Goal: Task Accomplishment & Management: Manage account settings

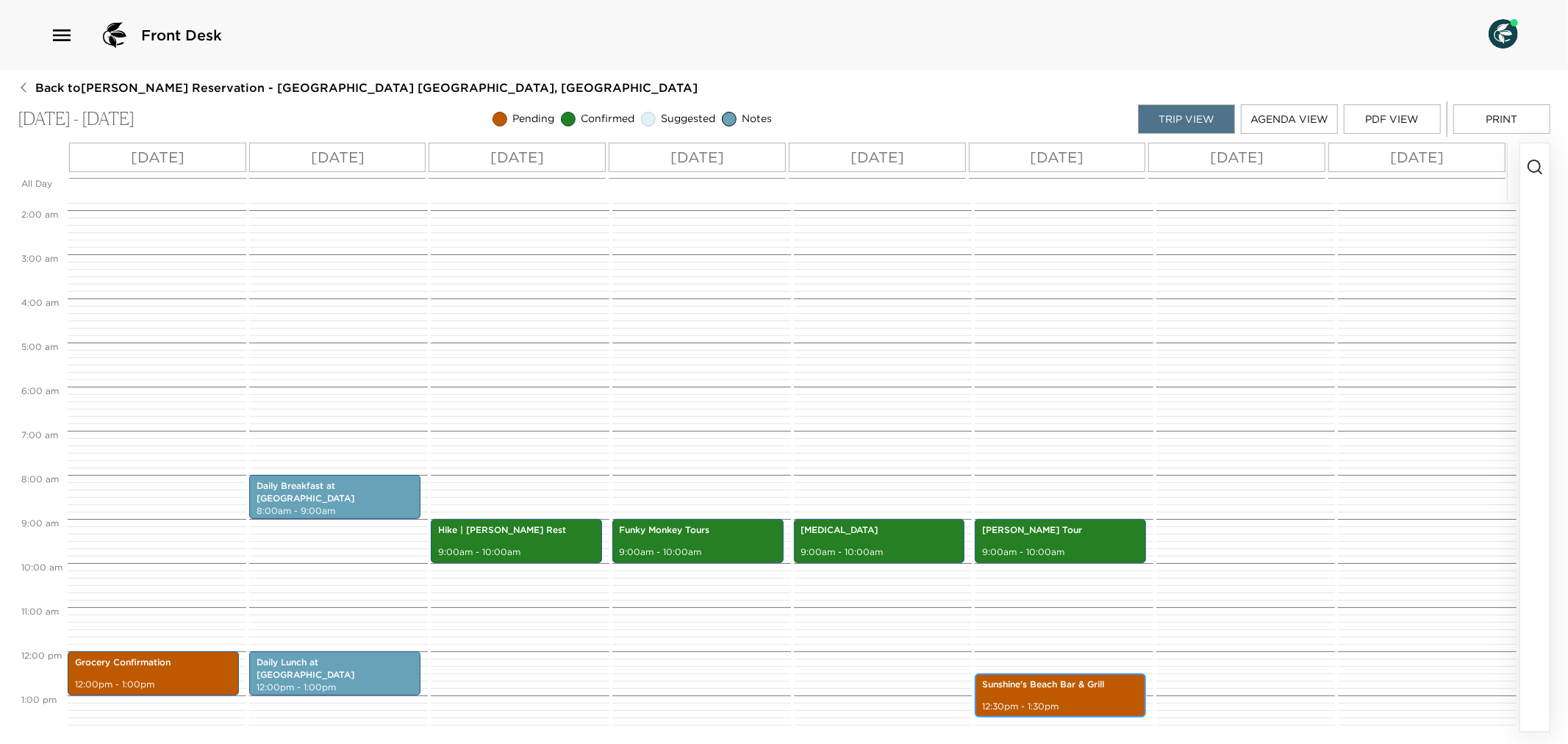
scroll to position [245, 0]
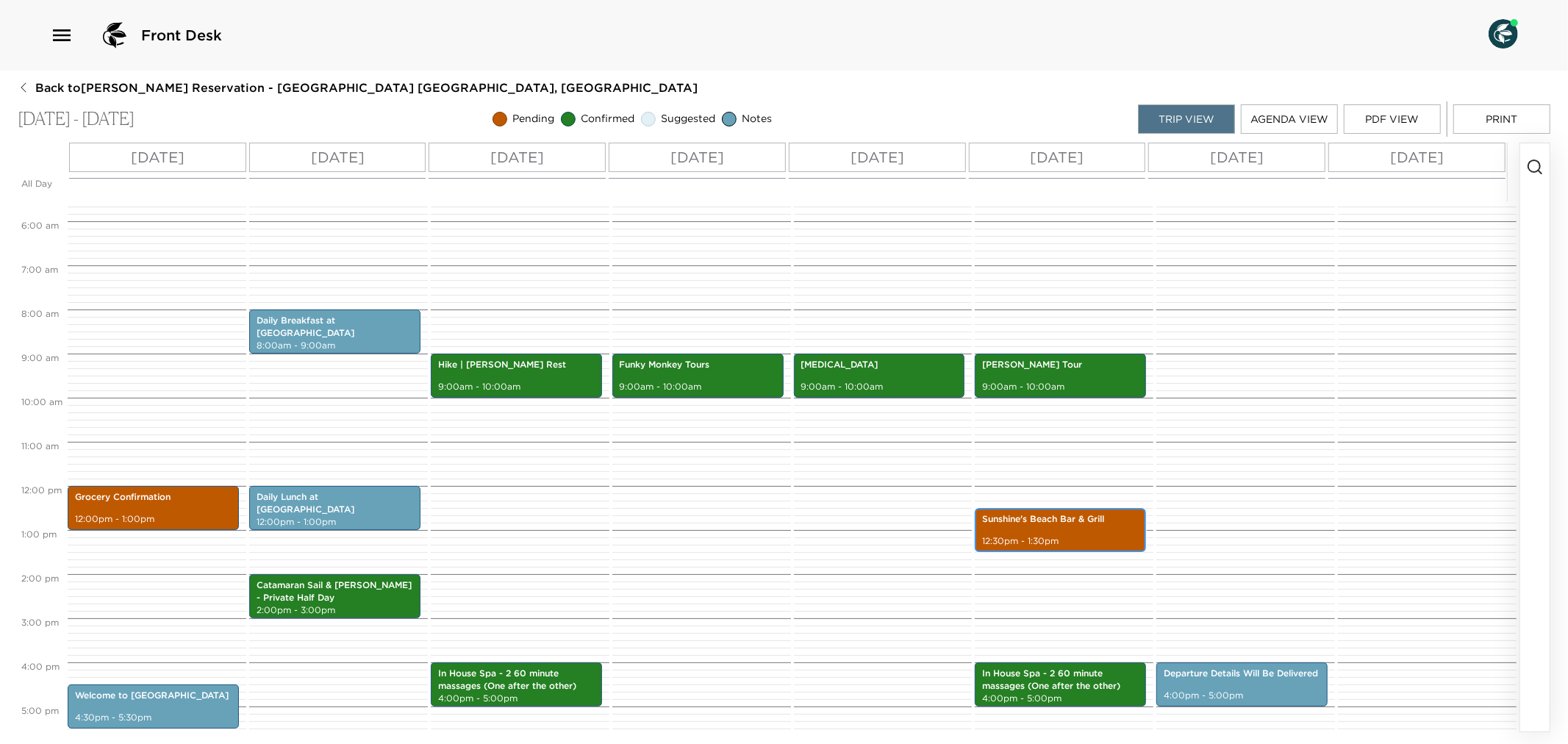
click at [1064, 528] on div "Sunshine's Beach Bar & Grill 12:30pm - 1:30pm" at bounding box center [1060, 529] width 163 height 40
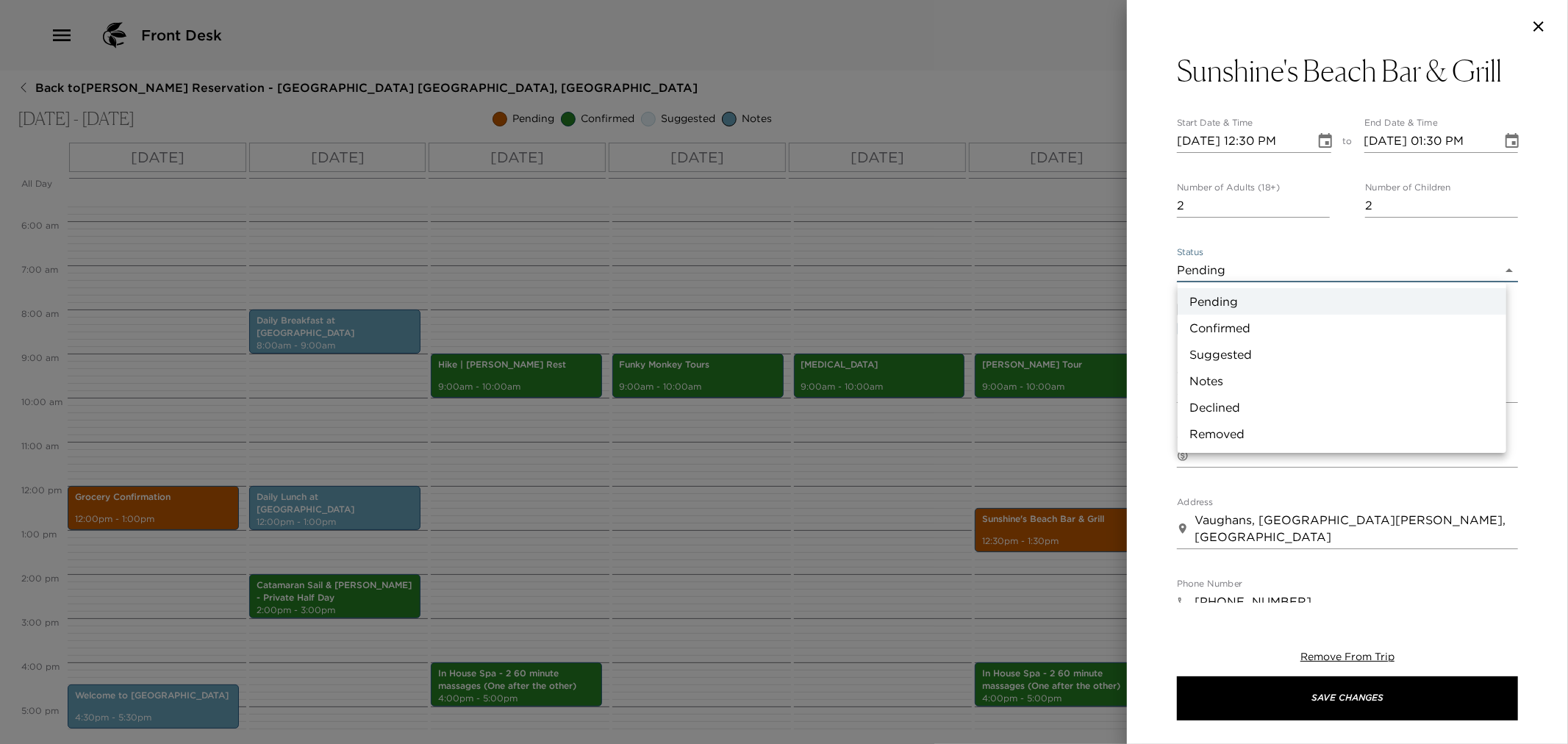
click at [1495, 268] on body "Front Desk Back to [PERSON_NAME][GEOGRAPHIC_DATA] - [GEOGRAPHIC_DATA] [GEOGRAPH…" at bounding box center [784, 372] width 1568 height 744
click at [1229, 321] on li "Confirmed" at bounding box center [1341, 328] width 328 height 26
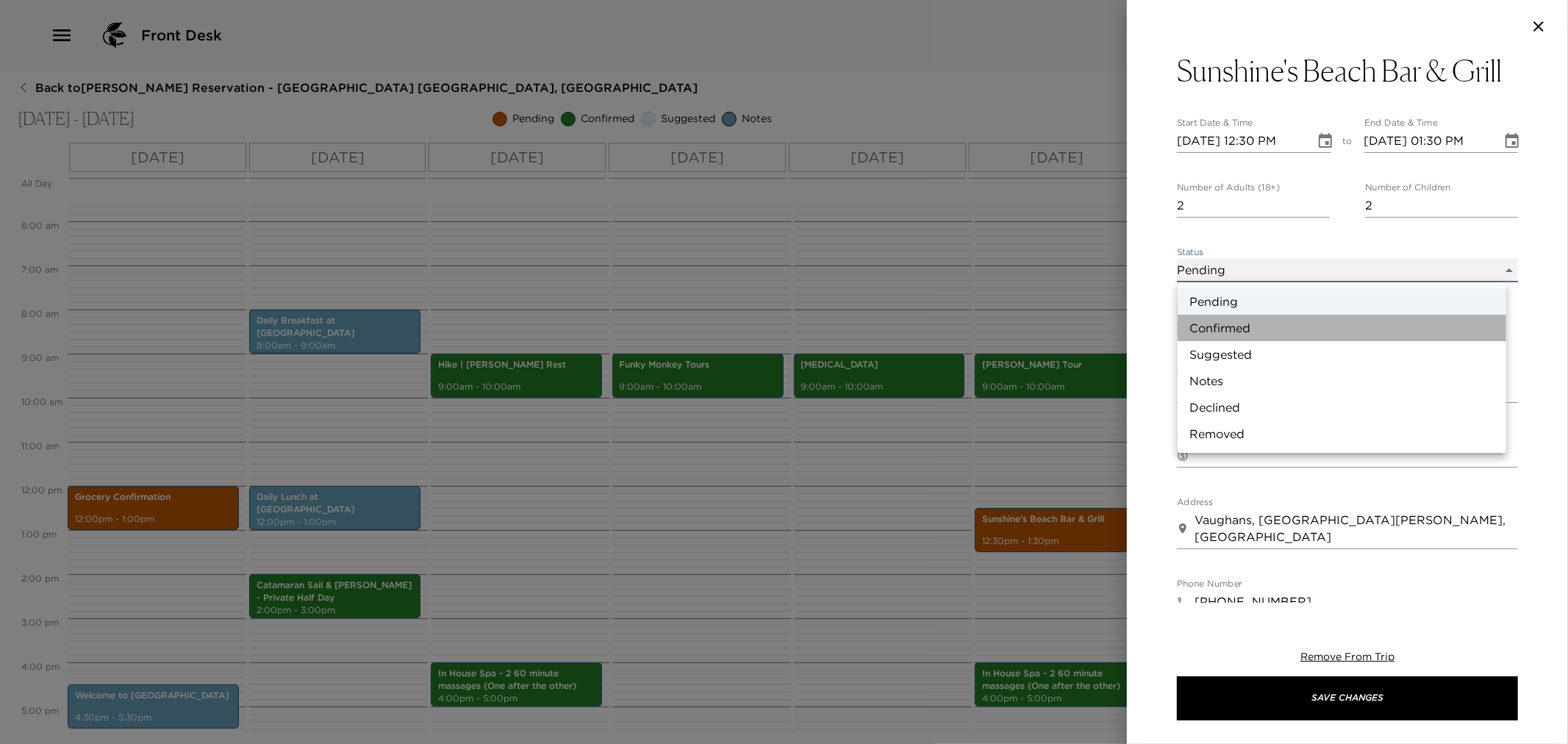
type input "Confirmed"
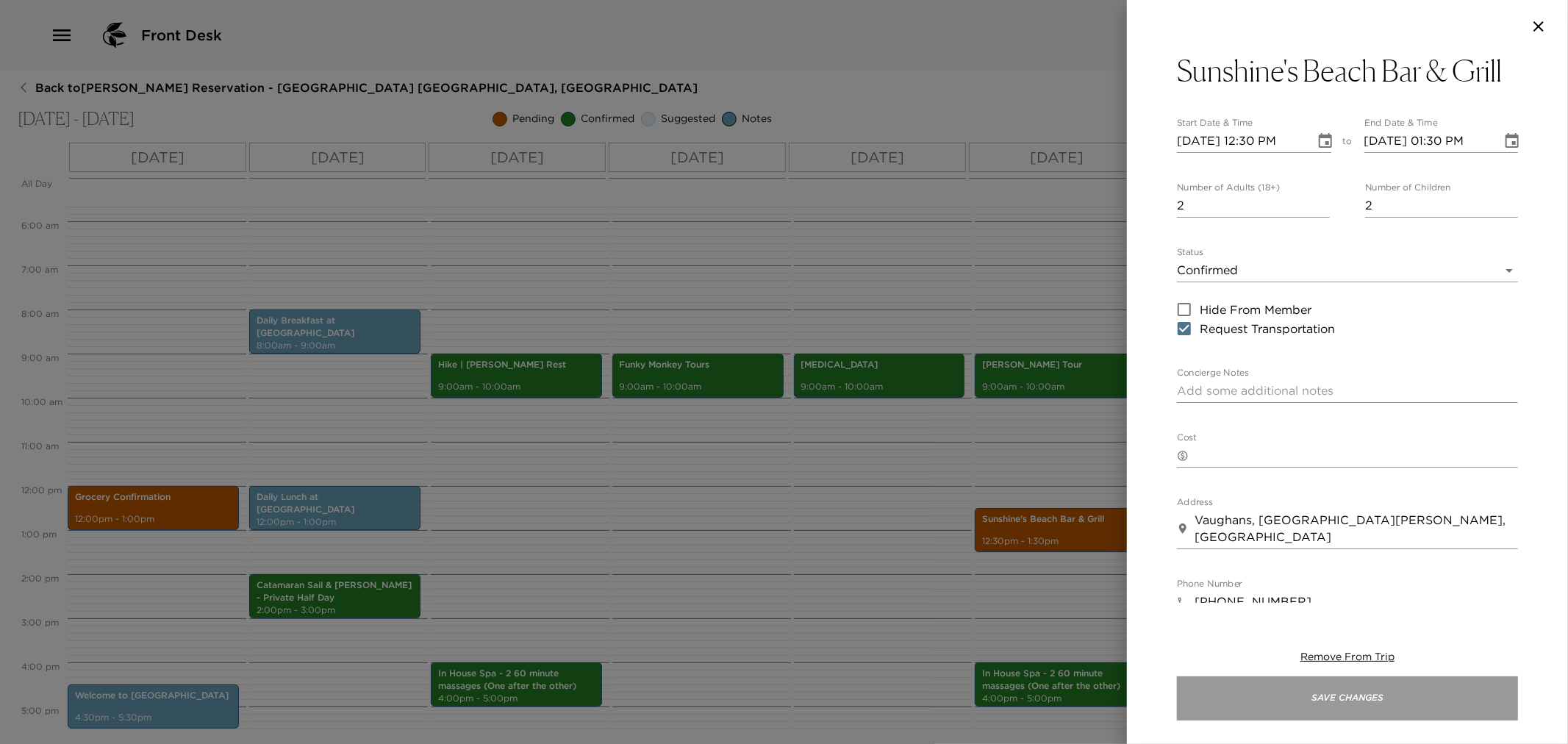
click at [1259, 707] on button "Save Changes" at bounding box center [1347, 698] width 341 height 44
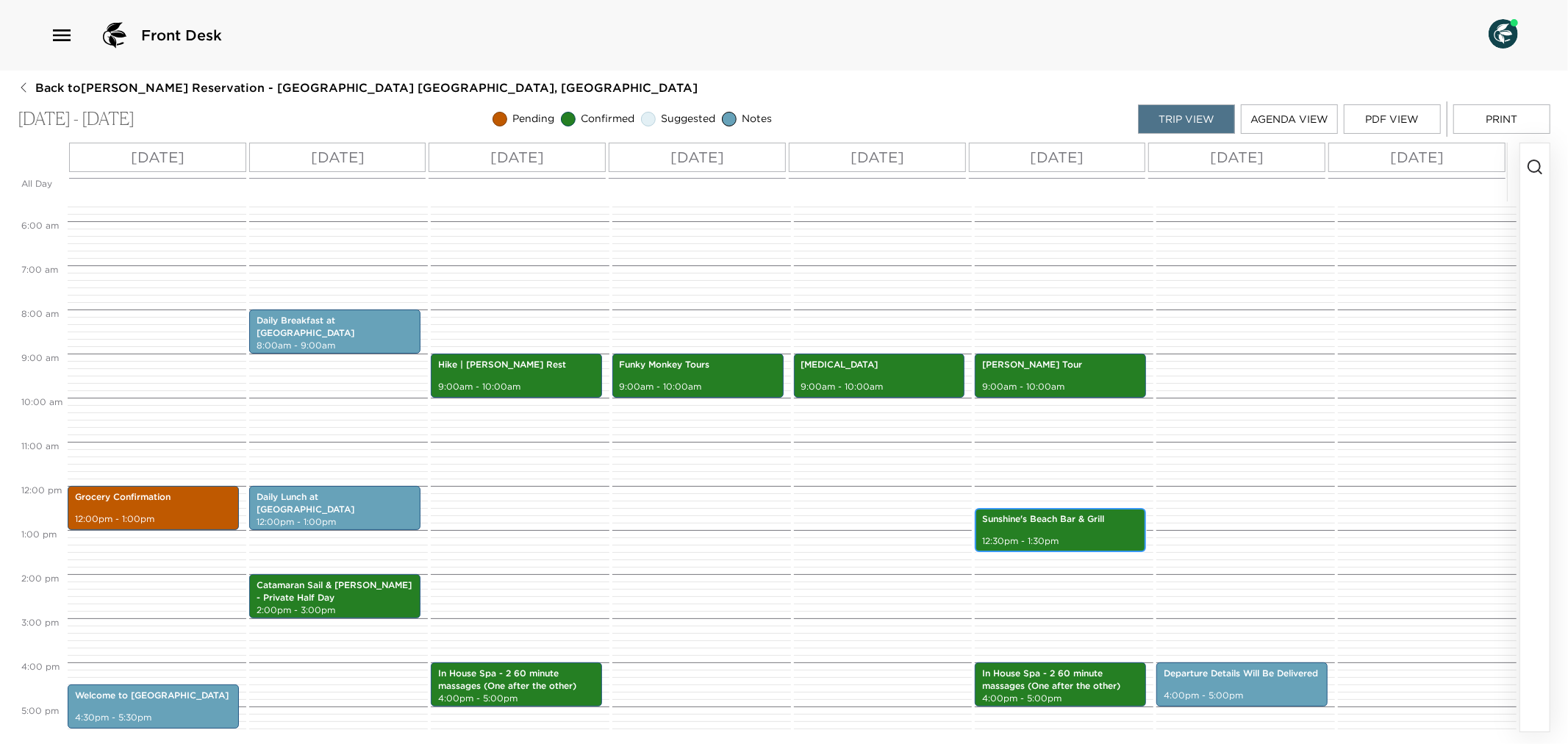
scroll to position [529, 0]
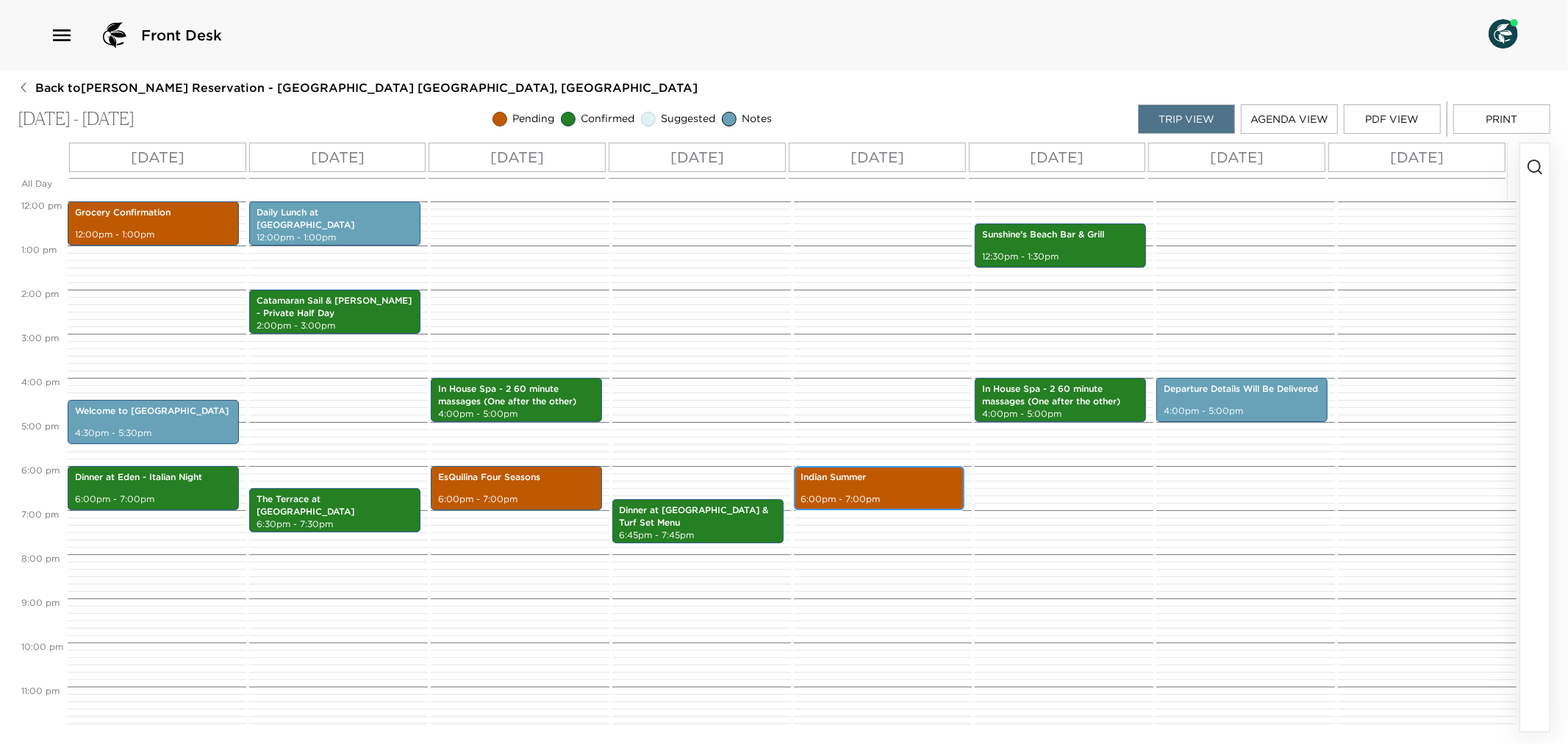
click at [880, 482] on p "Indian Summer" at bounding box center [880, 476] width 157 height 12
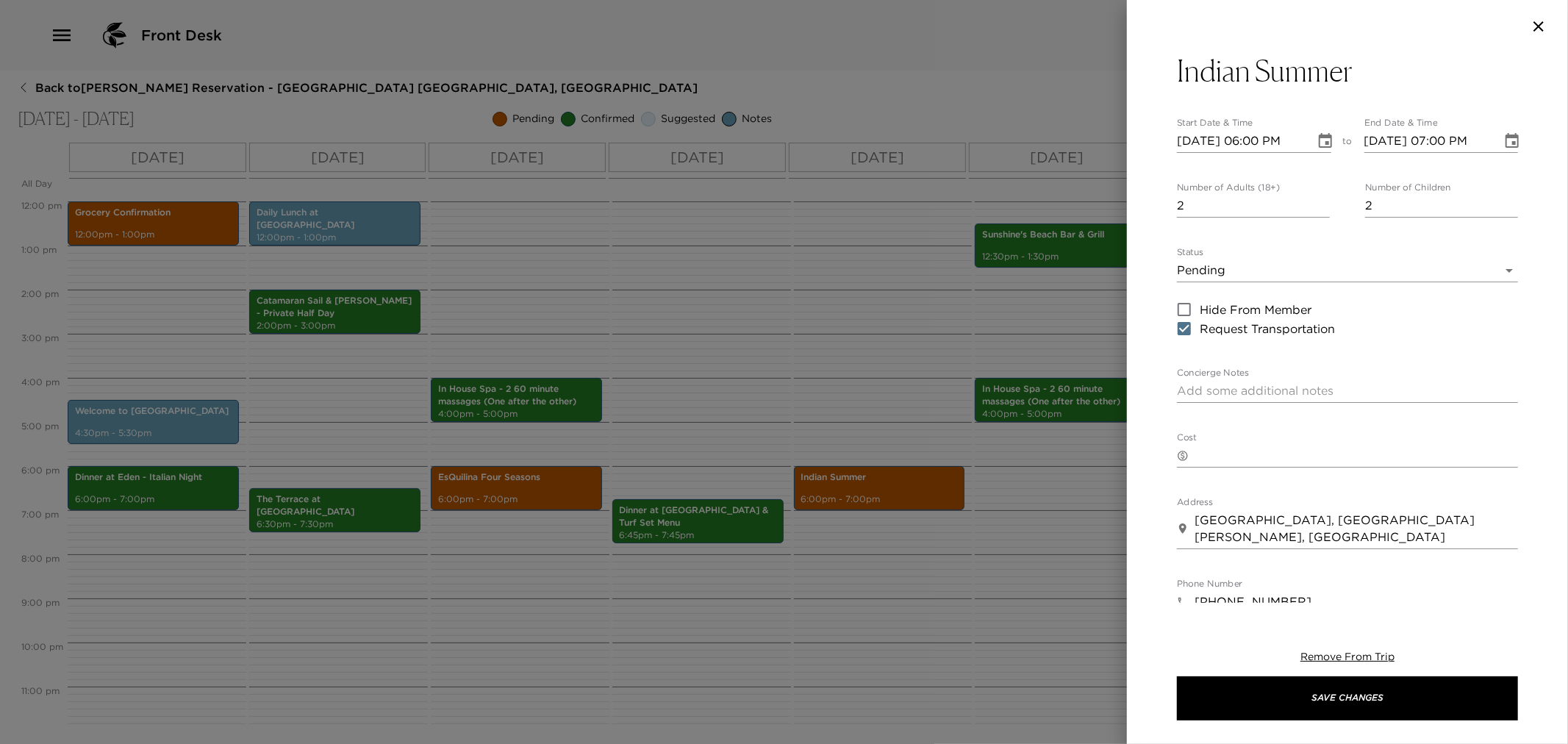
click at [1493, 266] on body "Front Desk Back to [PERSON_NAME][GEOGRAPHIC_DATA] - [GEOGRAPHIC_DATA] [GEOGRAPH…" at bounding box center [784, 372] width 1568 height 744
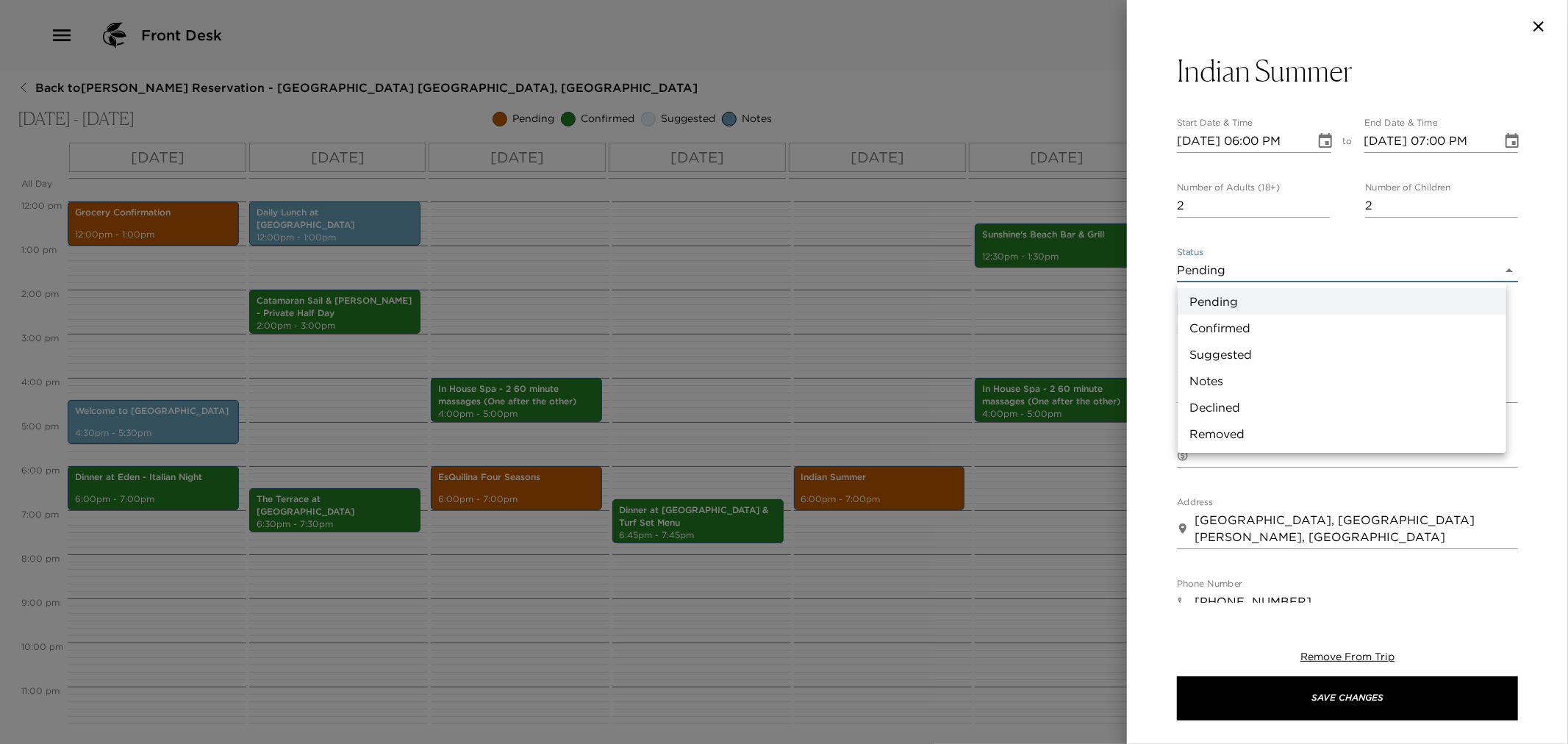
click at [1218, 325] on li "Confirmed" at bounding box center [1341, 328] width 328 height 26
type input "Confirmed"
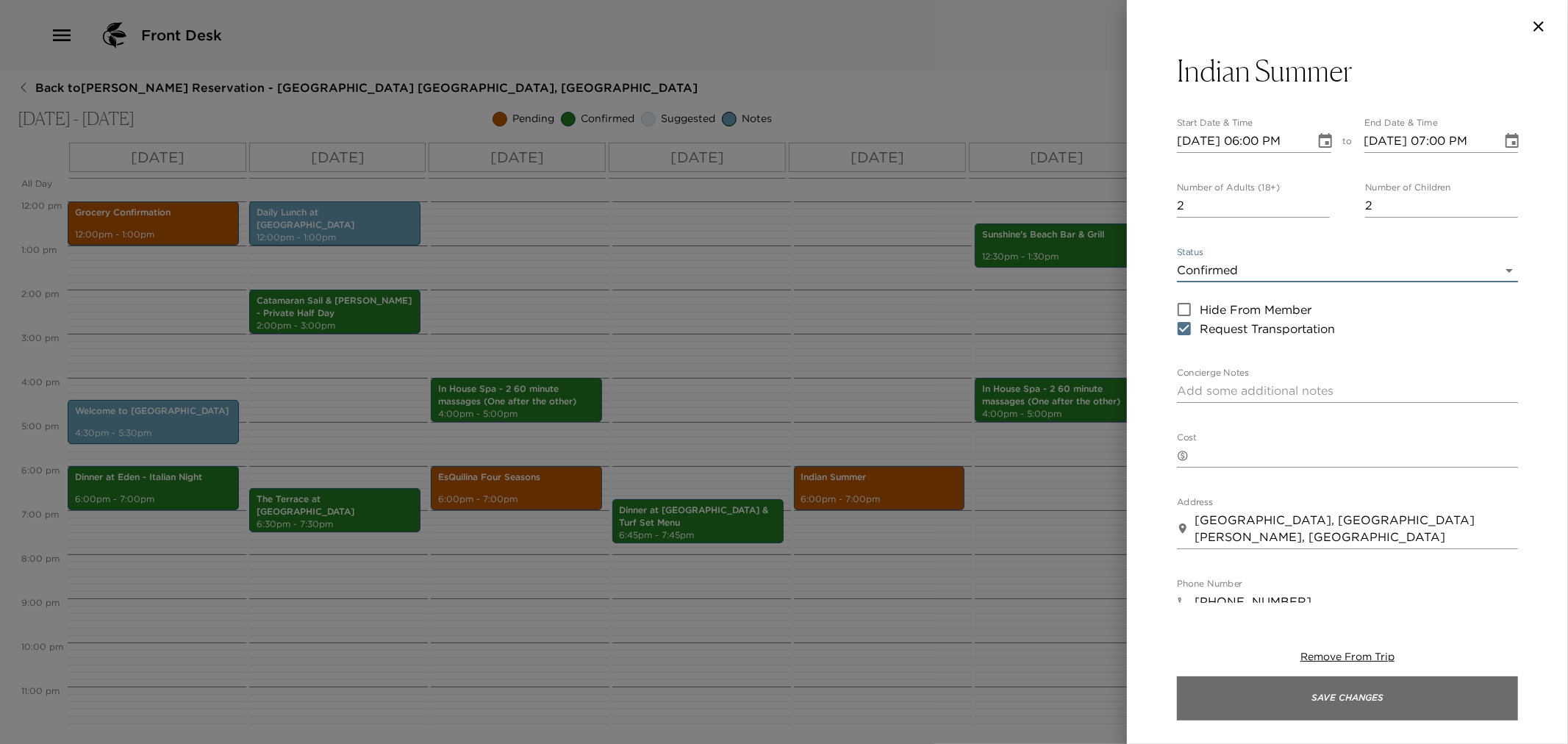
click at [1240, 697] on button "Save Changes" at bounding box center [1347, 698] width 341 height 44
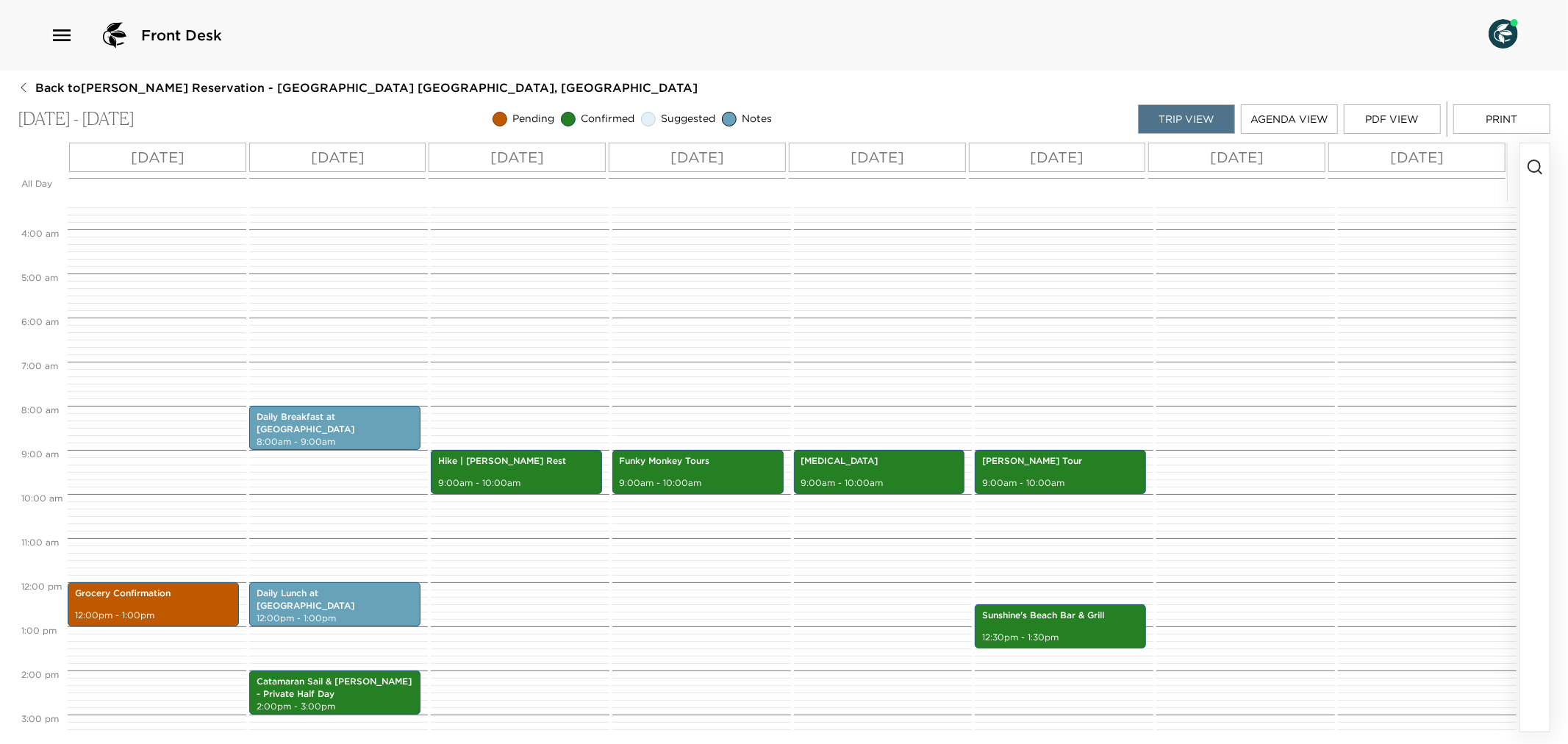
scroll to position [0, 0]
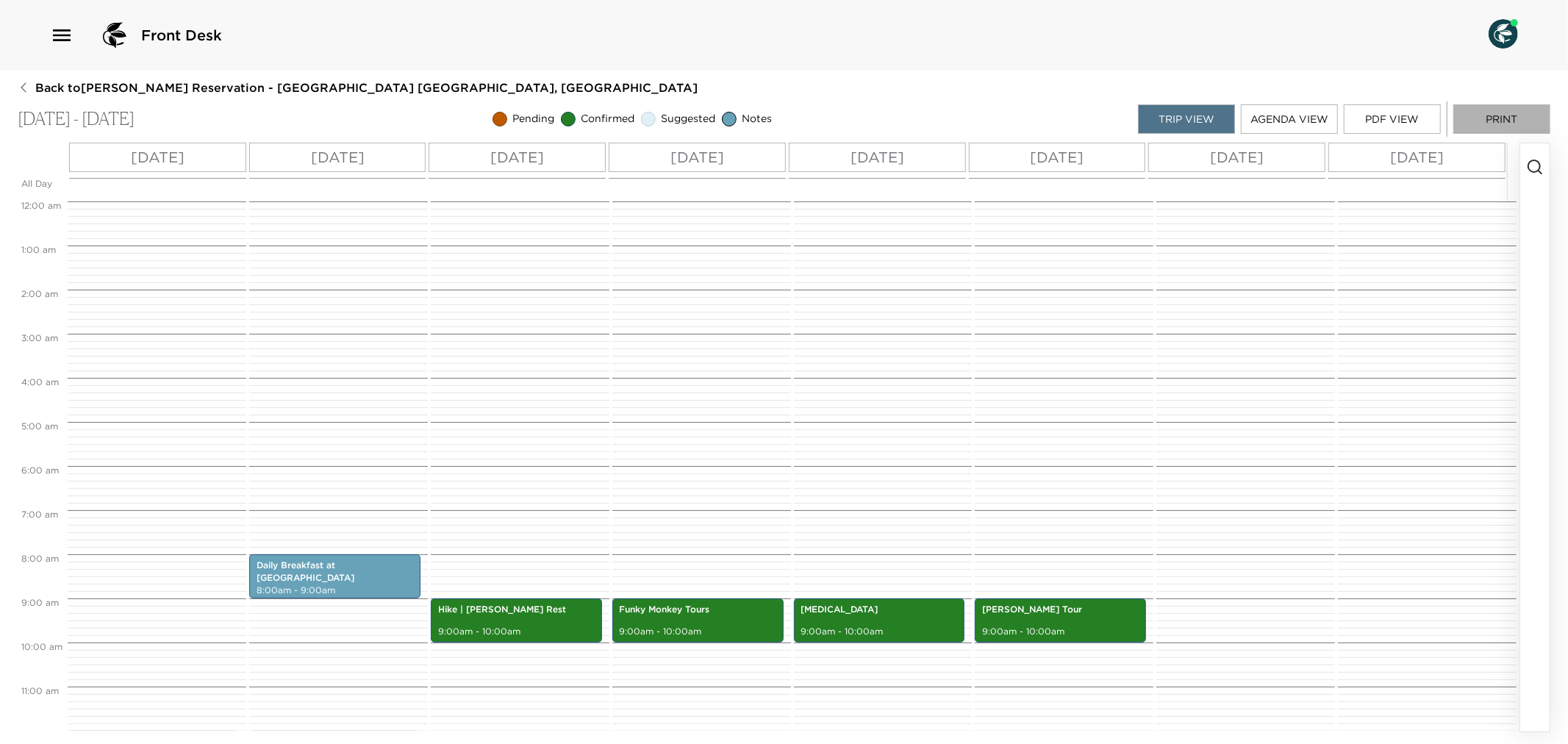
drag, startPoint x: 1520, startPoint y: 119, endPoint x: 1559, endPoint y: 160, distance: 56.6
click at [1522, 119] on button "Print" at bounding box center [1501, 118] width 97 height 29
